Goal: Task Accomplishment & Management: Use online tool/utility

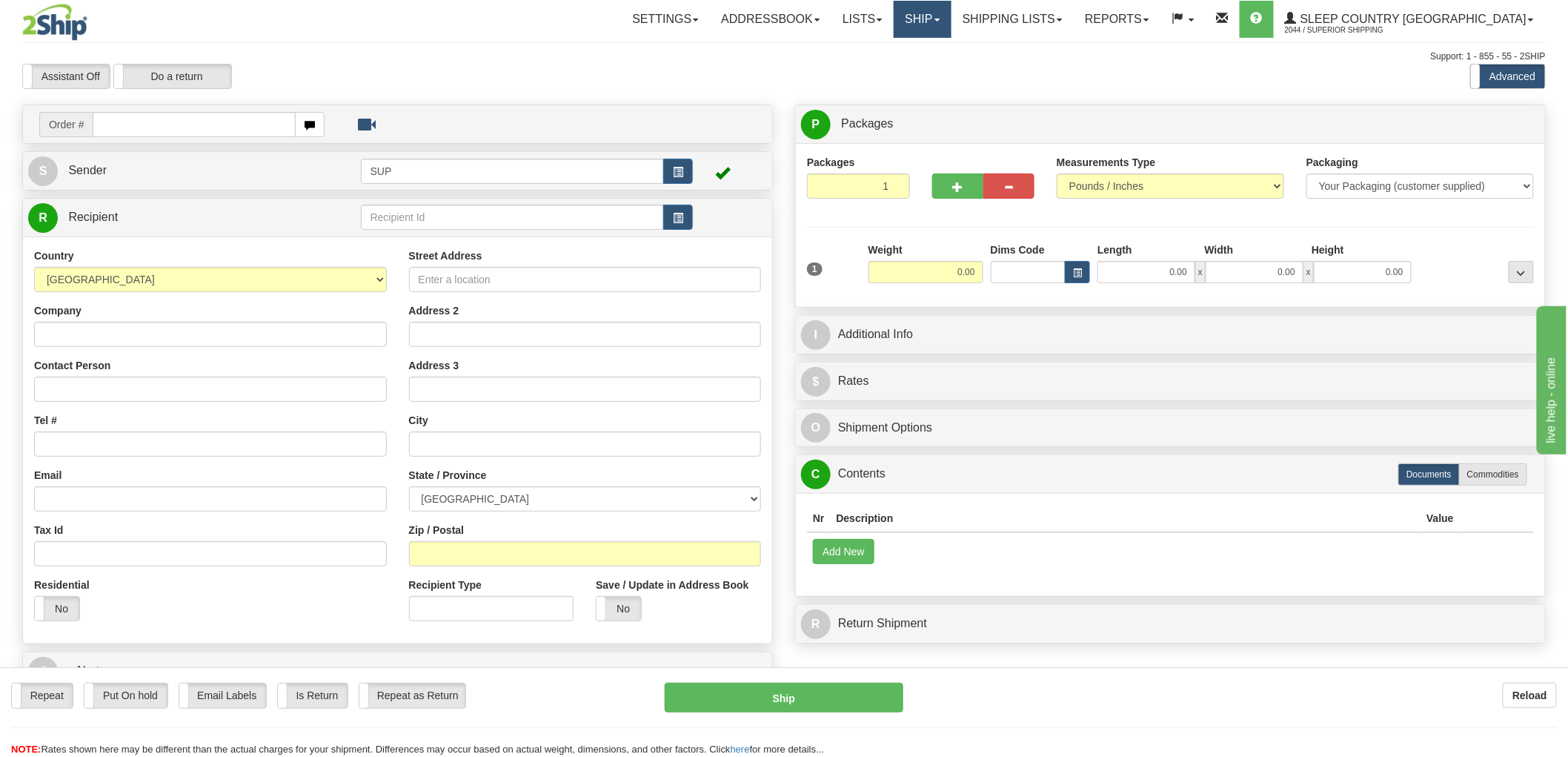
click at [951, 28] on link "Ship" at bounding box center [922, 19] width 57 height 37
click at [936, 69] on span "OnHold / Order Queue" at bounding box center [884, 72] width 104 height 12
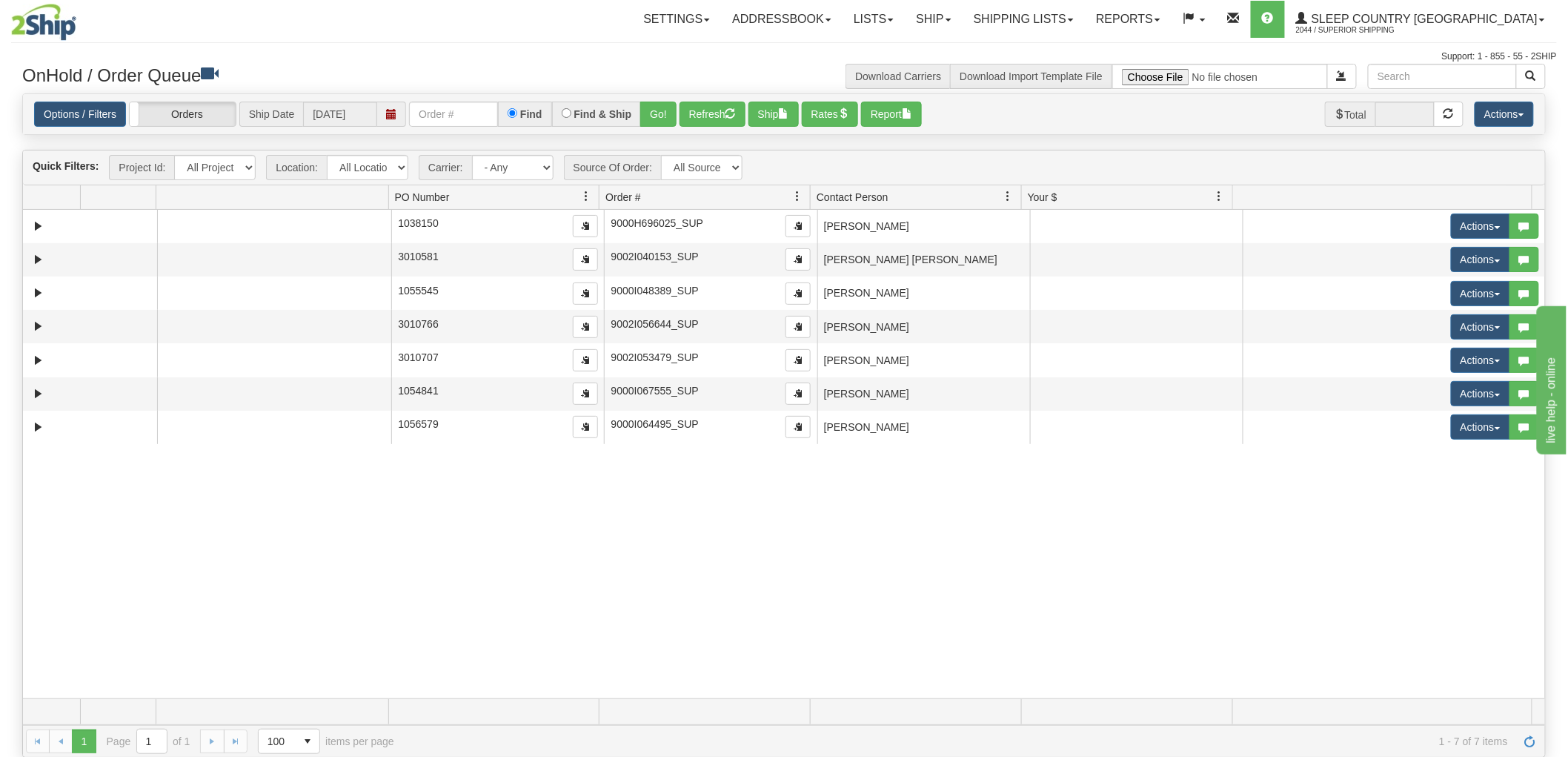
click at [383, 194] on th at bounding box center [272, 197] width 232 height 24
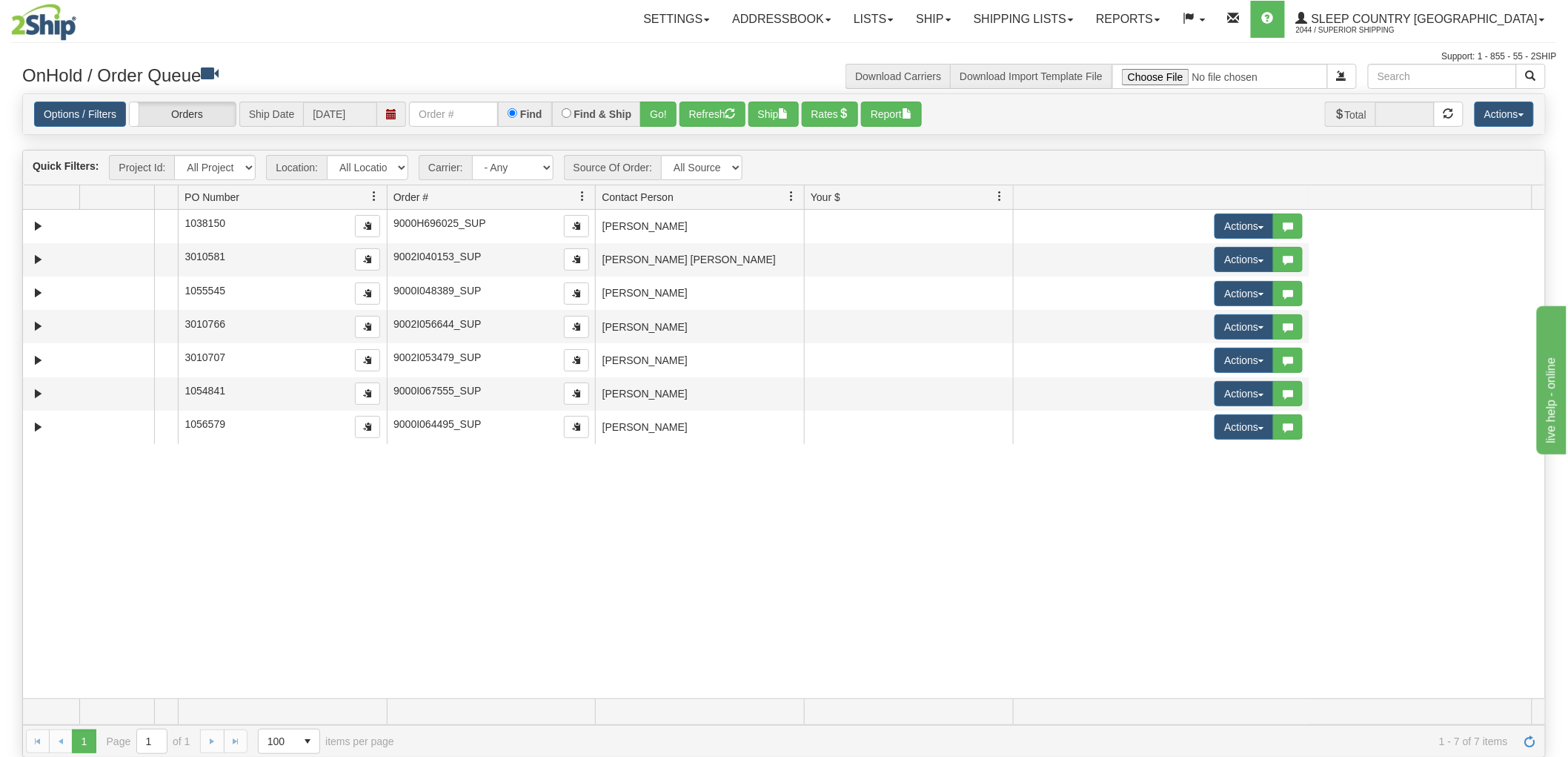
drag, startPoint x: 390, startPoint y: 194, endPoint x: 165, endPoint y: 202, distance: 225.1
click at [165, 202] on div "Aggregation Group Id Id Location Request Id Reply Id PO Number Order # Source O…" at bounding box center [778, 197] width 1509 height 24
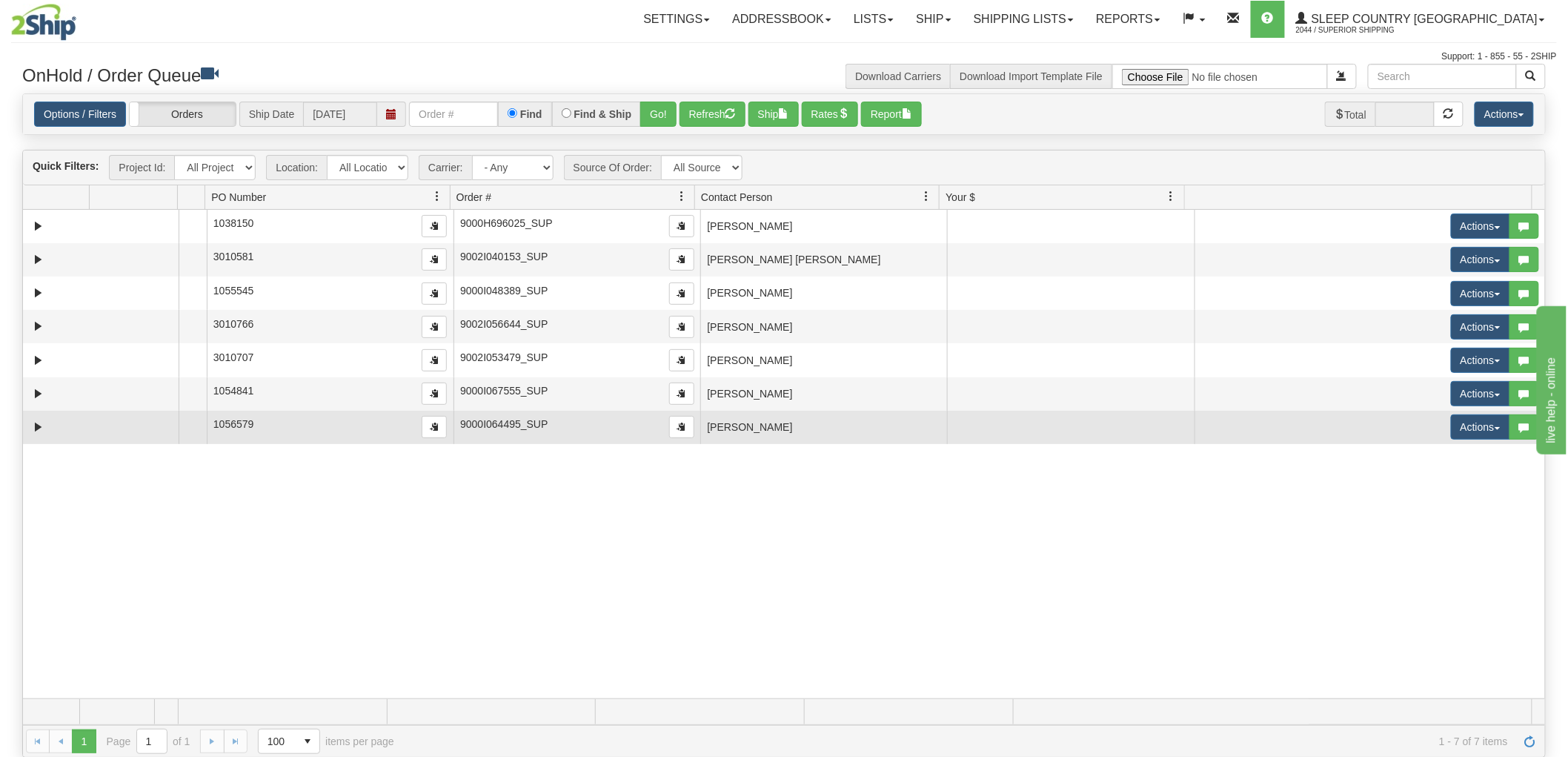
click at [787, 423] on td "[PERSON_NAME]" at bounding box center [823, 427] width 247 height 34
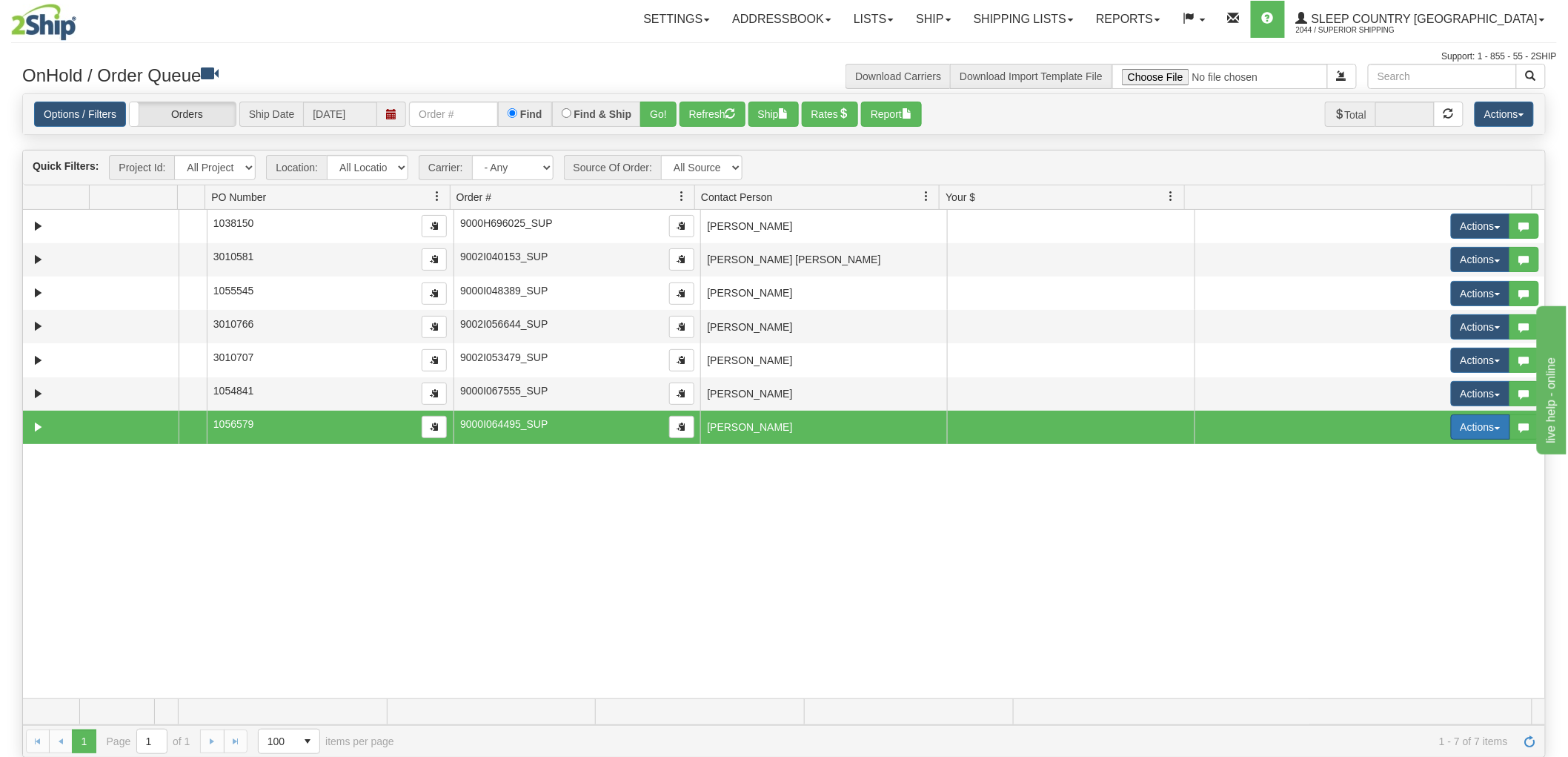
click at [1452, 429] on button "Actions" at bounding box center [1480, 427] width 59 height 25
click at [1408, 460] on span "Open" at bounding box center [1414, 455] width 35 height 12
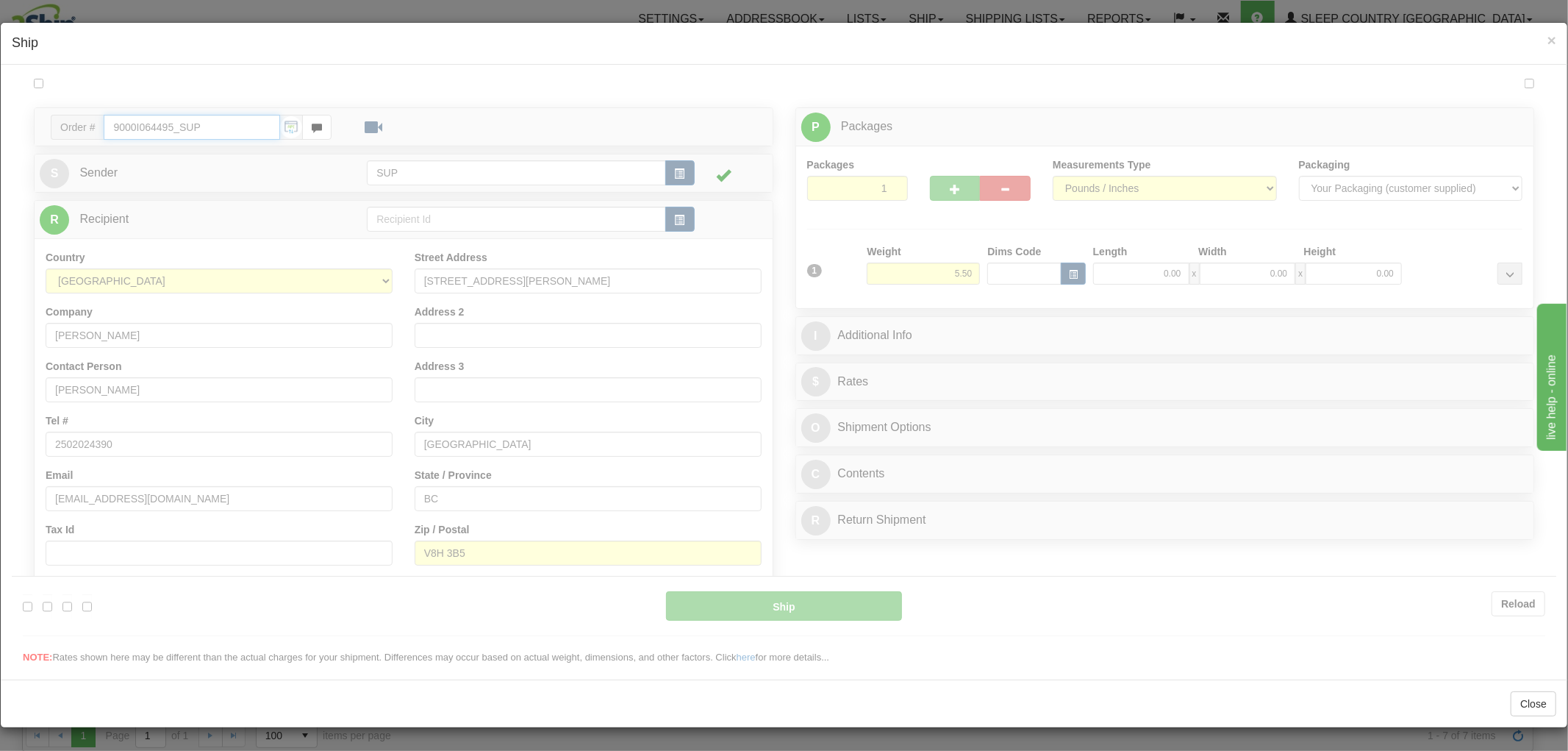
type input "08:09"
type input "16:00"
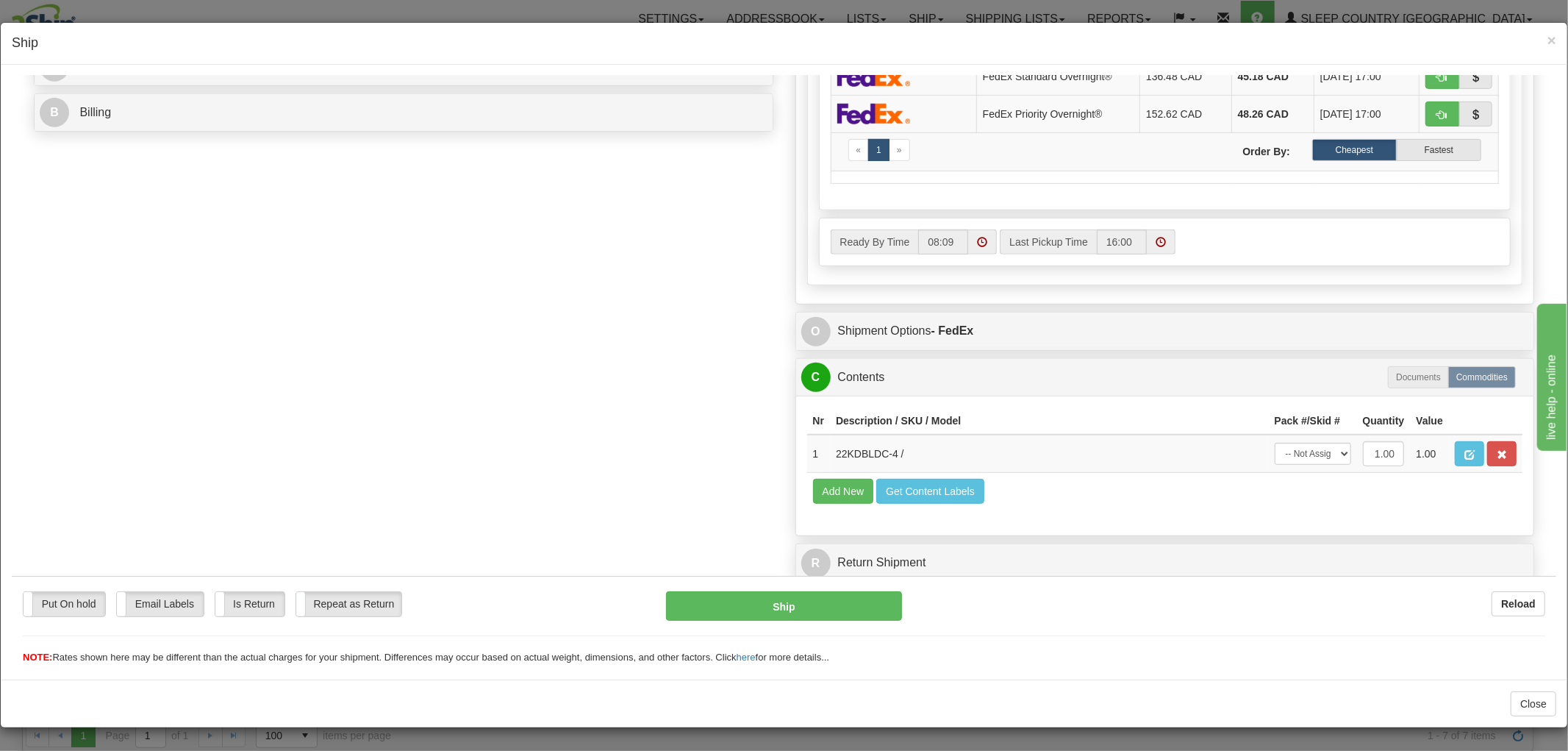
scroll to position [1, 0]
drag, startPoint x: 886, startPoint y: 435, endPoint x: 822, endPoint y: 436, distance: 64.0
click at [830, 436] on td "22KDBLDC-4 /" at bounding box center [1049, 452] width 439 height 38
copy td "22KDBLDC-4"
click at [702, 543] on div "Order # 9000I064495_SUP S Sender" at bounding box center [784, 46] width 1522 height 1085
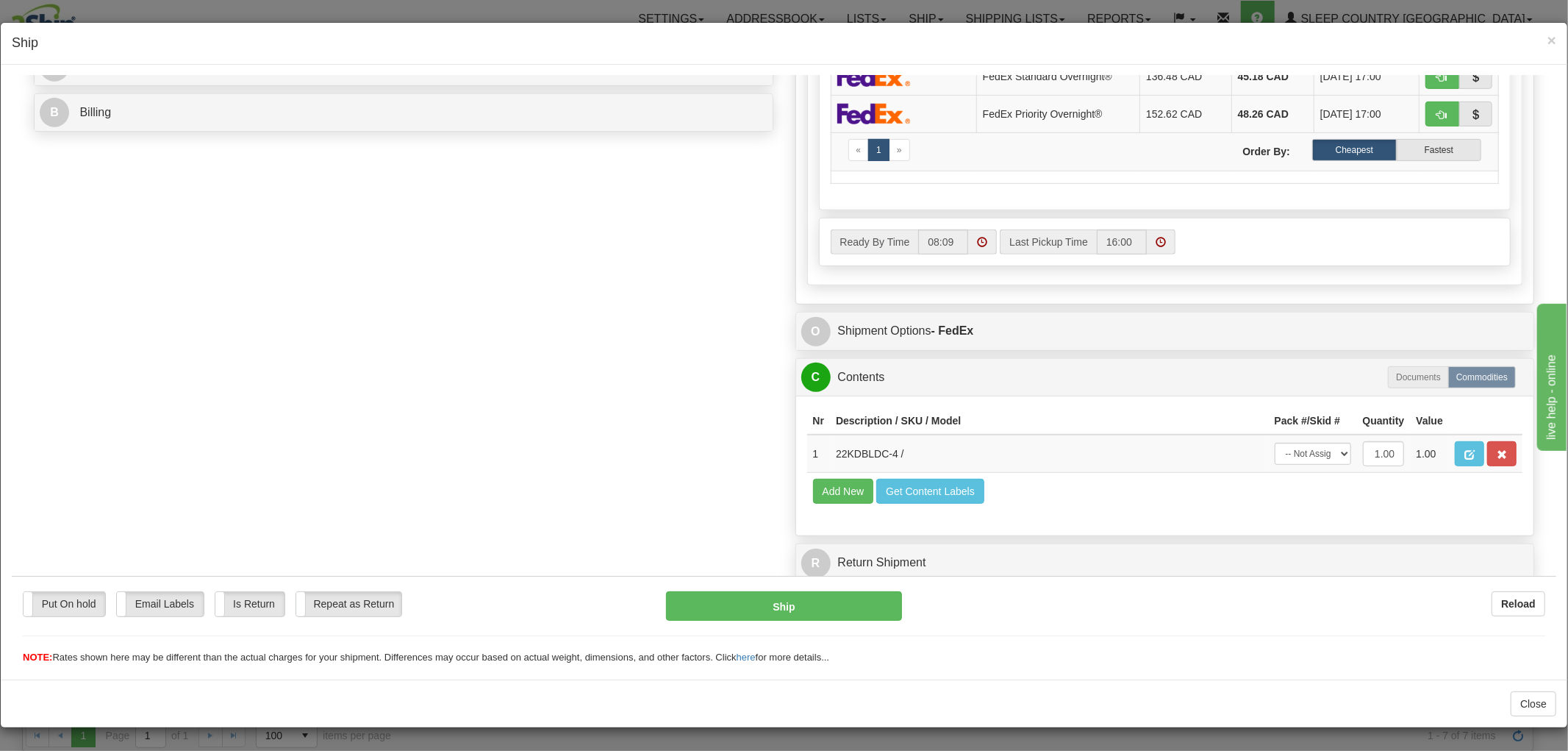
click at [616, 400] on div "Order # 9000I064495_SUP S Sender" at bounding box center [784, 46] width 1522 height 1085
click at [1547, 41] on span "×" at bounding box center [1552, 40] width 9 height 17
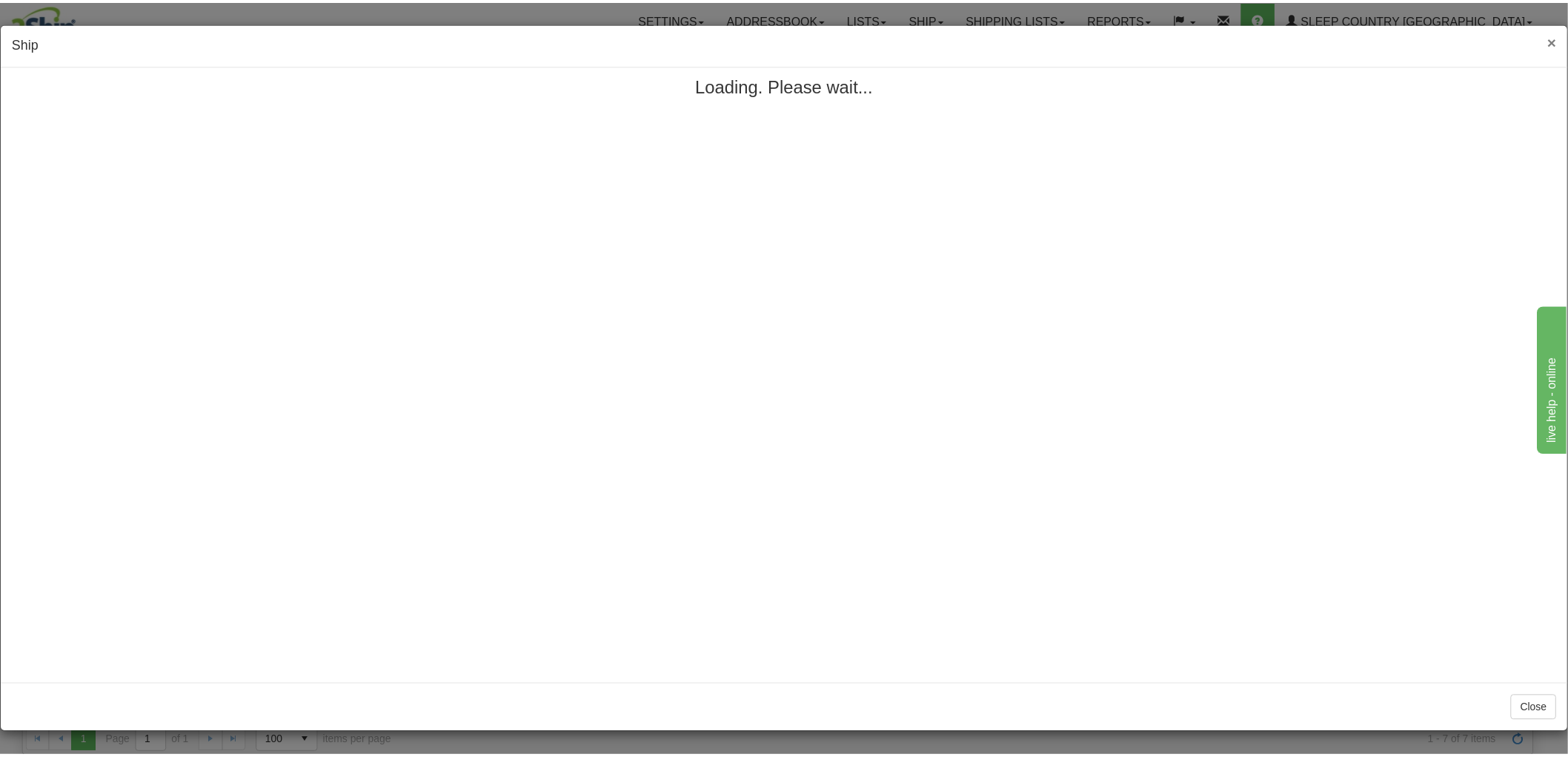
scroll to position [0, 0]
